Goal: Book appointment/travel/reservation

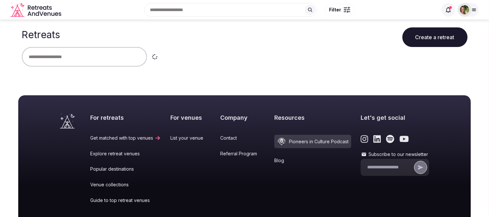
click at [85, 51] on input "text" at bounding box center [84, 57] width 125 height 20
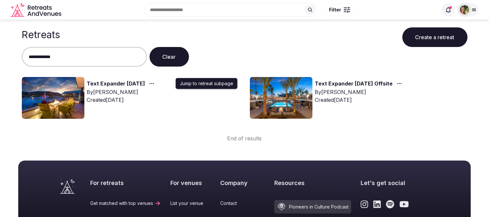
type input "**********"
click at [154, 83] on icon "button" at bounding box center [151, 83] width 5 height 5
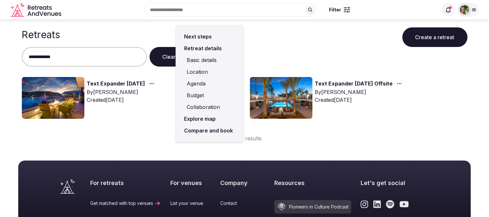
click at [198, 129] on link "Compare and book" at bounding box center [209, 130] width 57 height 12
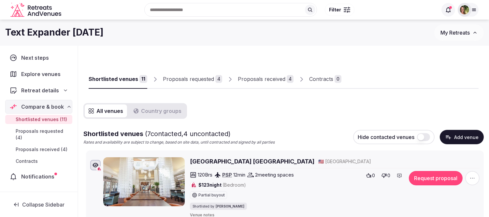
click at [265, 80] on div "Proposals received" at bounding box center [262, 79] width 48 height 8
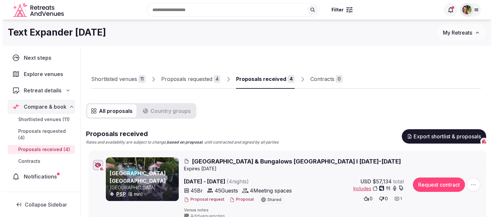
scroll to position [72, 0]
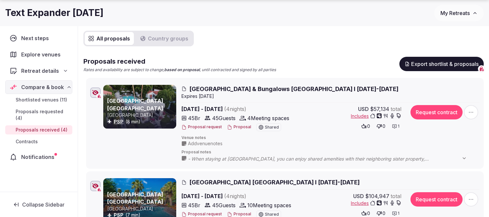
click at [244, 126] on button "Proposal" at bounding box center [239, 127] width 24 height 6
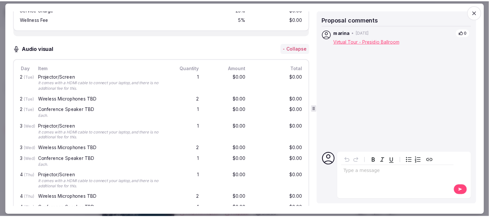
scroll to position [1448, 0]
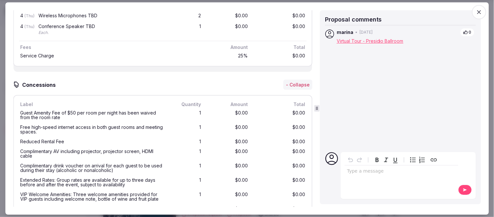
click at [480, 12] on icon "button" at bounding box center [479, 12] width 7 height 7
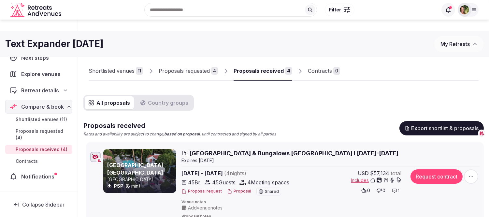
scroll to position [0, 0]
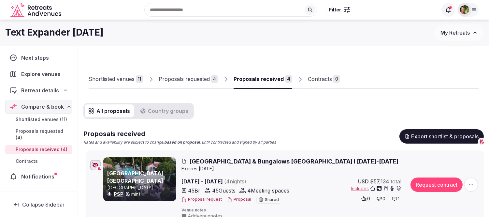
click at [190, 82] on div "Proposals requested" at bounding box center [184, 79] width 51 height 8
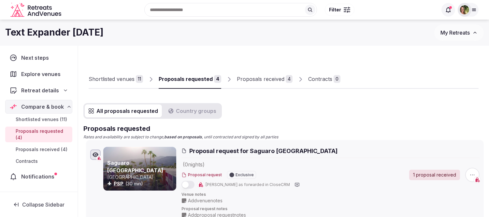
click at [105, 79] on div "Shortlisted venues" at bounding box center [112, 79] width 46 height 8
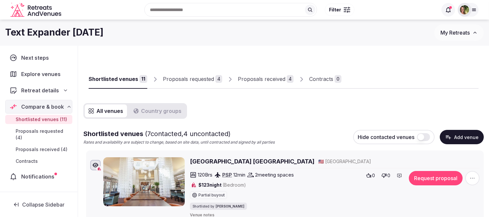
click at [441, 181] on button "Request proposal" at bounding box center [436, 178] width 54 height 14
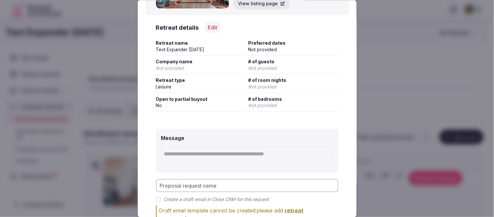
scroll to position [108, 0]
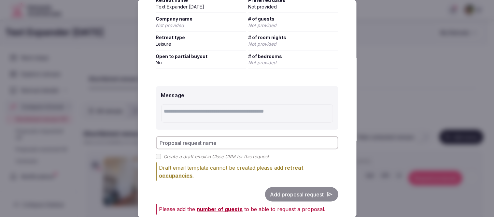
click at [287, 196] on div "Add proposal request" at bounding box center [247, 194] width 182 height 14
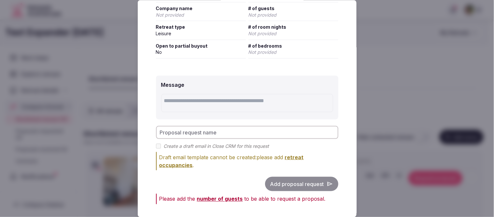
scroll to position [124, 0]
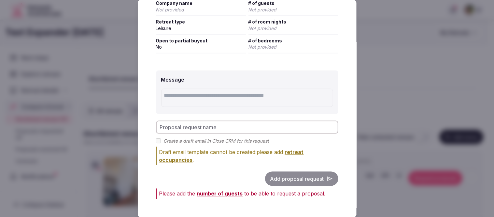
click at [291, 175] on div "Add proposal request" at bounding box center [247, 178] width 182 height 14
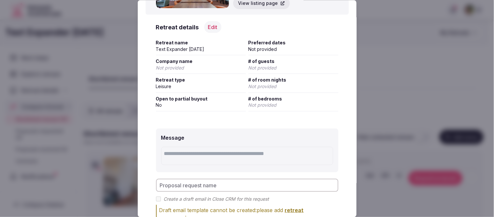
scroll to position [0, 0]
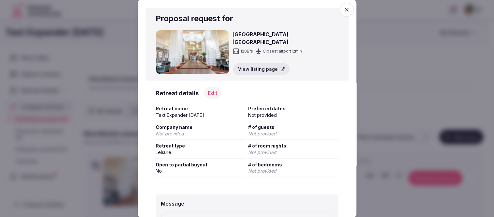
click at [206, 91] on button "Edit" at bounding box center [212, 93] width 17 height 12
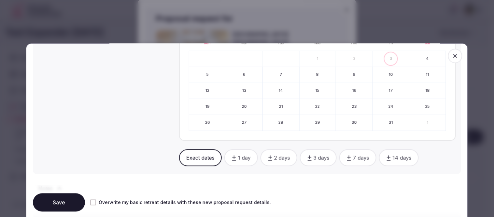
scroll to position [434, 0]
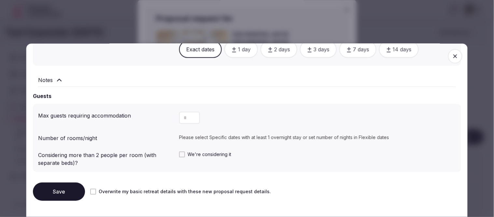
drag, startPoint x: 188, startPoint y: 112, endPoint x: 176, endPoint y: 113, distance: 11.8
click at [190, 113] on button "Increment" at bounding box center [195, 114] width 10 height 6
type input "*"
drag, startPoint x: 188, startPoint y: 117, endPoint x: 183, endPoint y: 116, distance: 4.6
click at [190, 117] on button "Decrement" at bounding box center [195, 120] width 10 height 6
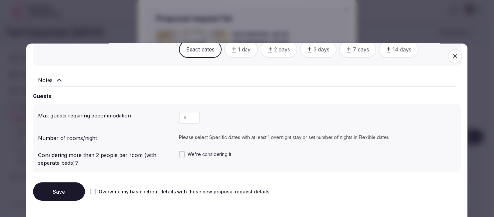
click at [183, 116] on input "number" at bounding box center [189, 117] width 21 height 12
type input "**"
click at [66, 185] on button "Save" at bounding box center [59, 191] width 52 height 18
click at [452, 53] on icon "button" at bounding box center [455, 56] width 7 height 7
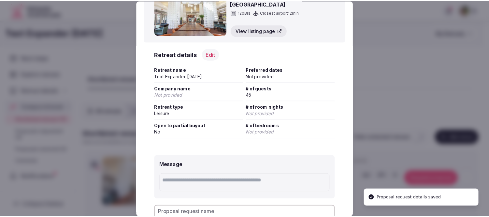
scroll to position [108, 0]
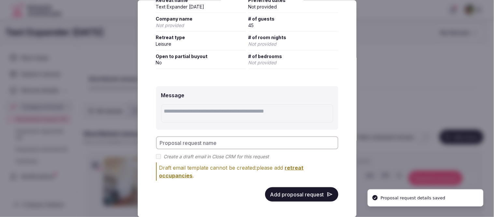
click at [300, 191] on button "Add proposal request" at bounding box center [301, 194] width 73 height 14
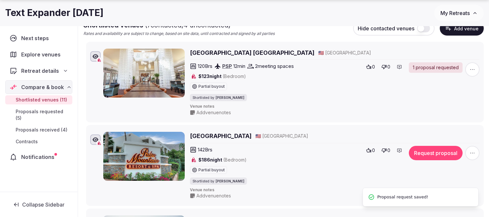
click at [440, 153] on button "Request proposal" at bounding box center [436, 153] width 54 height 14
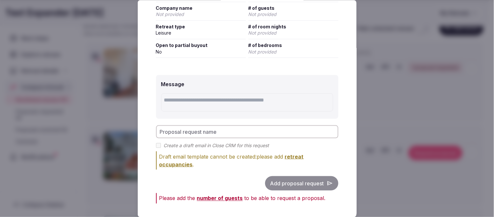
scroll to position [124, 0]
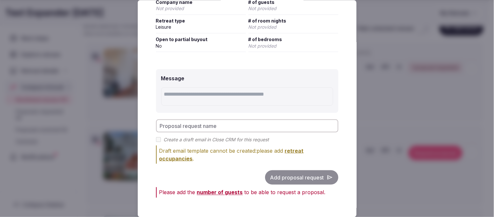
click at [290, 177] on div "Add proposal request" at bounding box center [247, 177] width 182 height 14
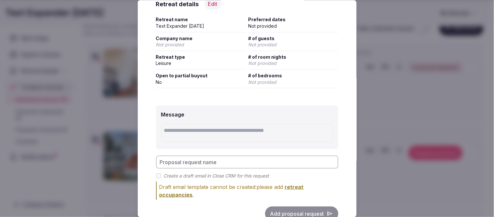
scroll to position [51, 0]
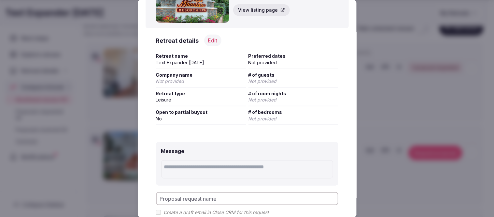
click at [210, 38] on button "Edit" at bounding box center [212, 41] width 17 height 12
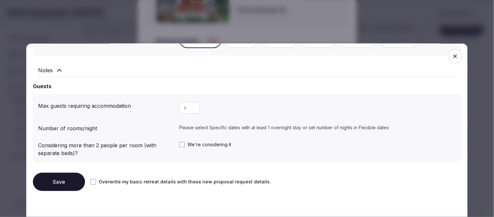
scroll to position [447, 0]
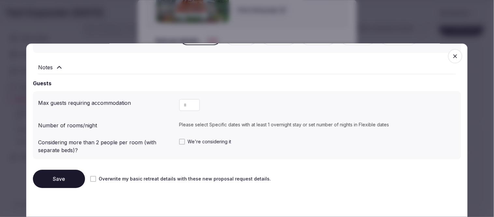
click at [186, 107] on input "number" at bounding box center [189, 105] width 21 height 12
type input "**"
click at [46, 175] on button "Save" at bounding box center [59, 178] width 52 height 18
click at [452, 53] on icon "button" at bounding box center [455, 56] width 7 height 7
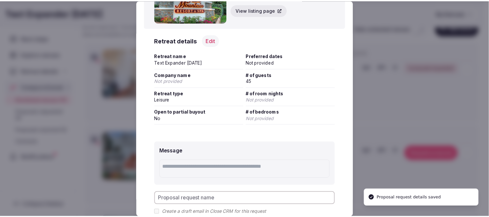
scroll to position [108, 0]
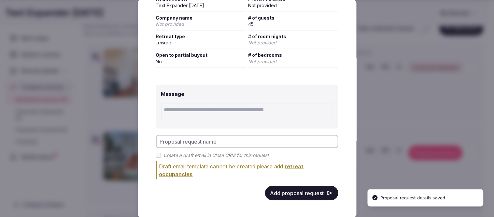
click at [287, 190] on button "Add proposal request" at bounding box center [301, 193] width 73 height 14
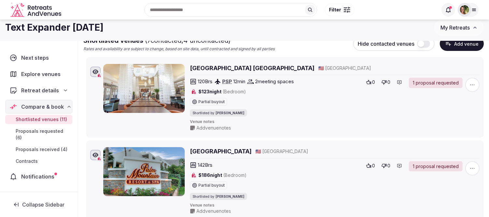
scroll to position [0, 0]
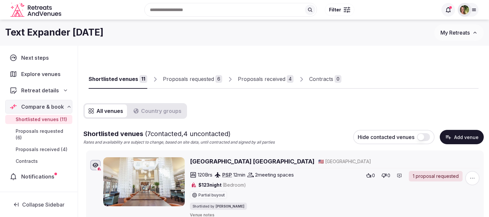
click at [159, 80] on div "Proposals requested 6" at bounding box center [195, 79] width 75 height 20
click at [174, 78] on div "Proposals requested" at bounding box center [188, 79] width 51 height 8
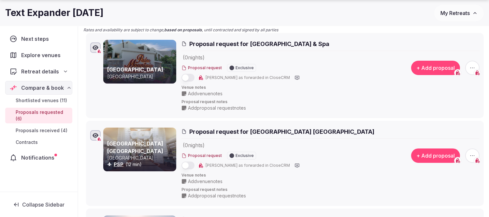
scroll to position [108, 0]
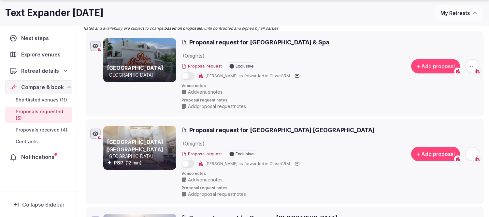
click at [469, 65] on icon "button" at bounding box center [472, 66] width 7 height 7
click at [444, 28] on button "Withdraw proposal request" at bounding box center [448, 26] width 74 height 10
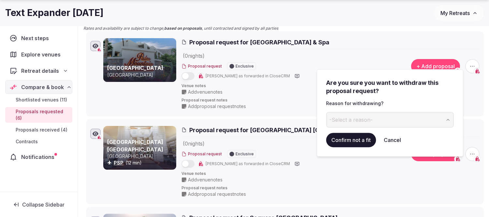
click at [365, 119] on span "-Select a reason-" at bounding box center [350, 119] width 43 height 7
click at [353, 133] on button "Confirm not a fit" at bounding box center [351, 140] width 50 height 14
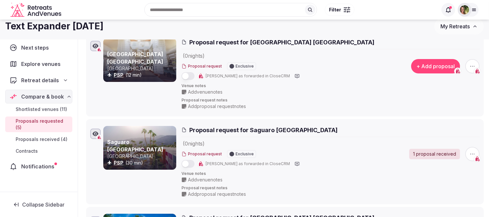
scroll to position [0, 0]
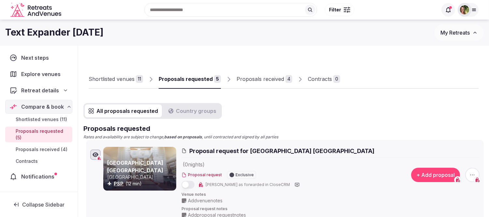
click at [255, 79] on div "Proposals received" at bounding box center [260, 79] width 48 height 8
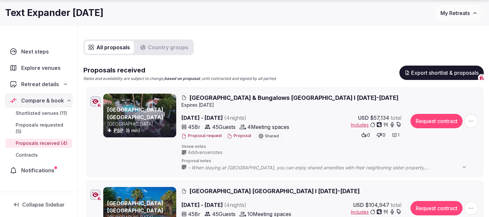
scroll to position [108, 0]
